Goal: Find contact information: Find contact information

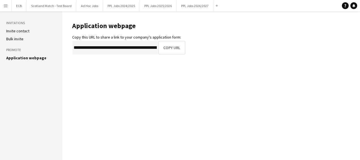
click at [7, 6] on app-icon "Menu" at bounding box center [5, 5] width 5 height 5
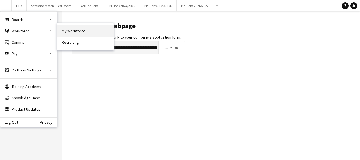
click at [71, 27] on link "My Workforce" at bounding box center [85, 30] width 57 height 11
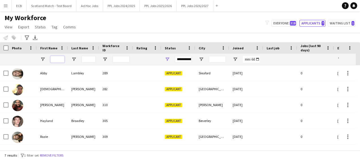
click at [60, 58] on input "First Name Filter Input" at bounding box center [57, 59] width 14 height 7
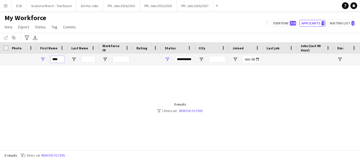
type input "****"
click at [167, 58] on span "Open Filter Menu" at bounding box center [167, 59] width 5 height 5
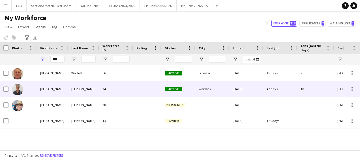
click at [79, 88] on div "[PERSON_NAME]" at bounding box center [83, 89] width 31 height 16
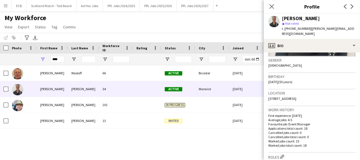
scroll to position [88, 0]
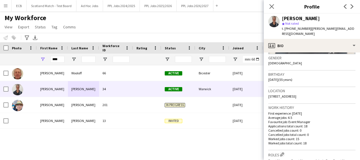
drag, startPoint x: 340, startPoint y: 90, endPoint x: 282, endPoint y: 94, distance: 57.9
click at [282, 94] on div "Location [STREET_ADDRESS]" at bounding box center [311, 95] width 87 height 16
copy span "[STREET_ADDRESS]"
drag, startPoint x: 307, startPoint y: 28, endPoint x: 290, endPoint y: 29, distance: 17.3
click at [290, 29] on span "t. [PHONE_NUMBER]" at bounding box center [296, 28] width 29 height 4
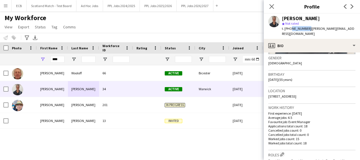
copy span "7713141470"
